Goal: Information Seeking & Learning: Check status

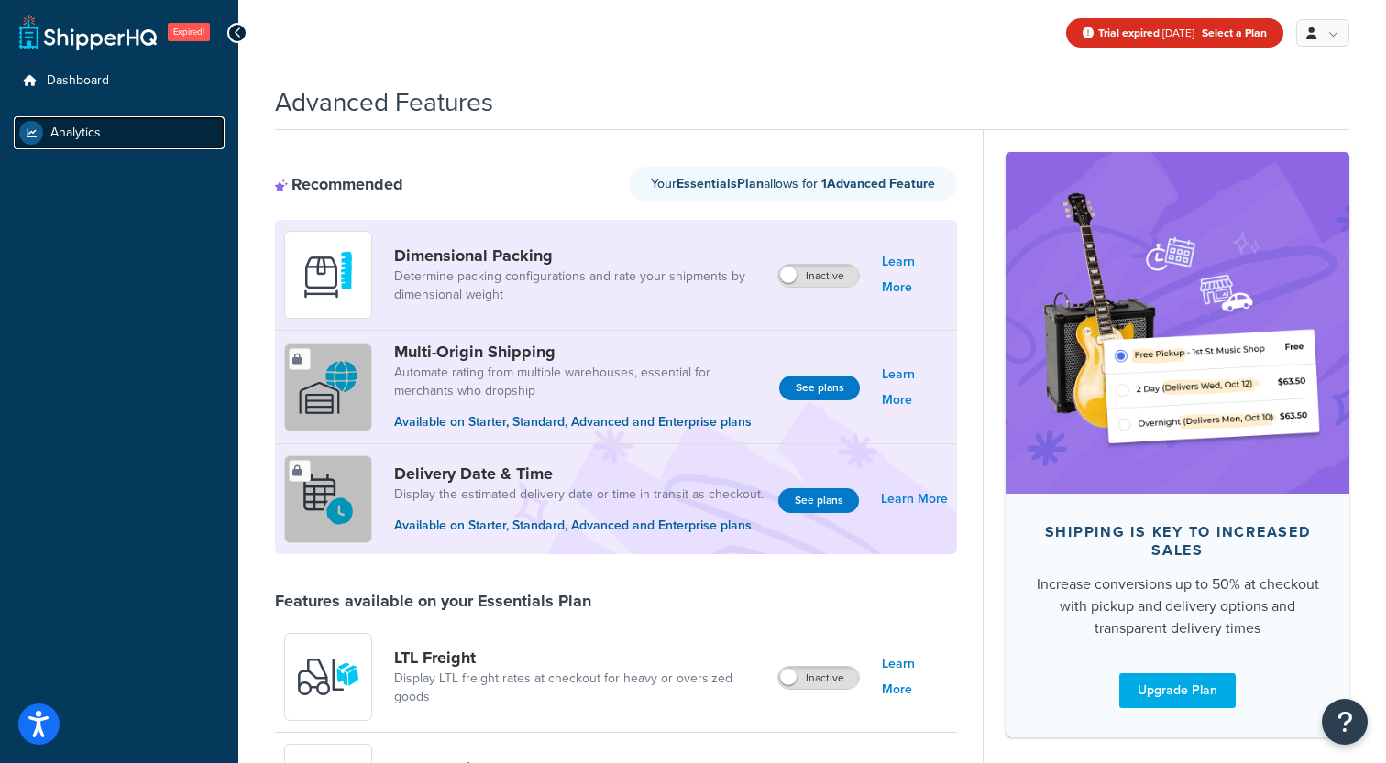
click at [118, 139] on link "Analytics" at bounding box center [119, 132] width 211 height 33
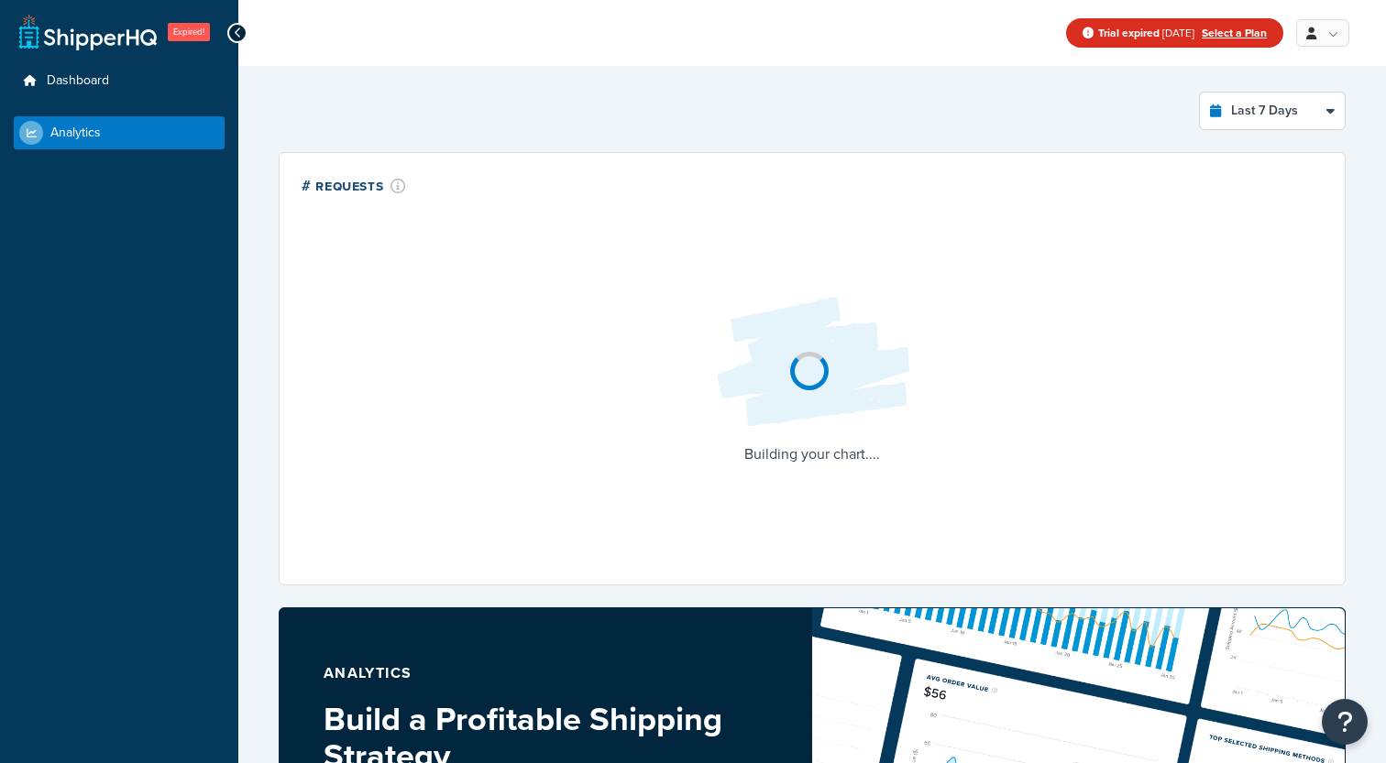
select select "last_7_days"
